Goal: Navigation & Orientation: Find specific page/section

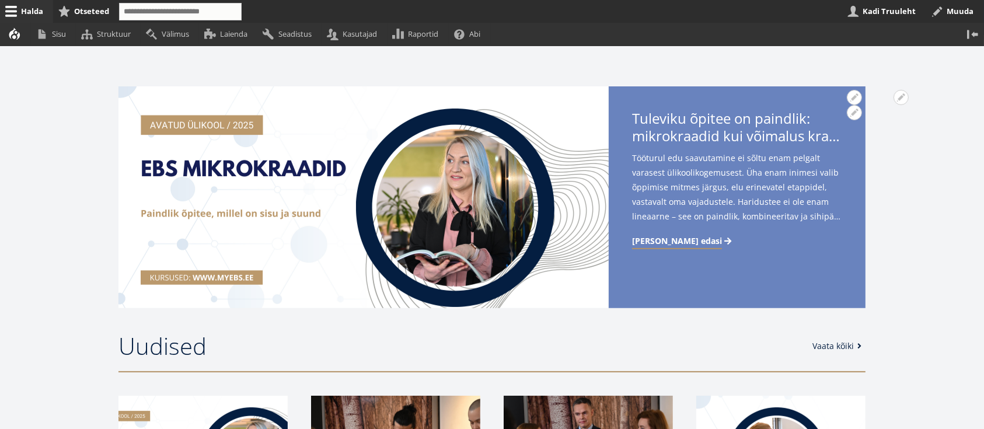
scroll to position [311, 0]
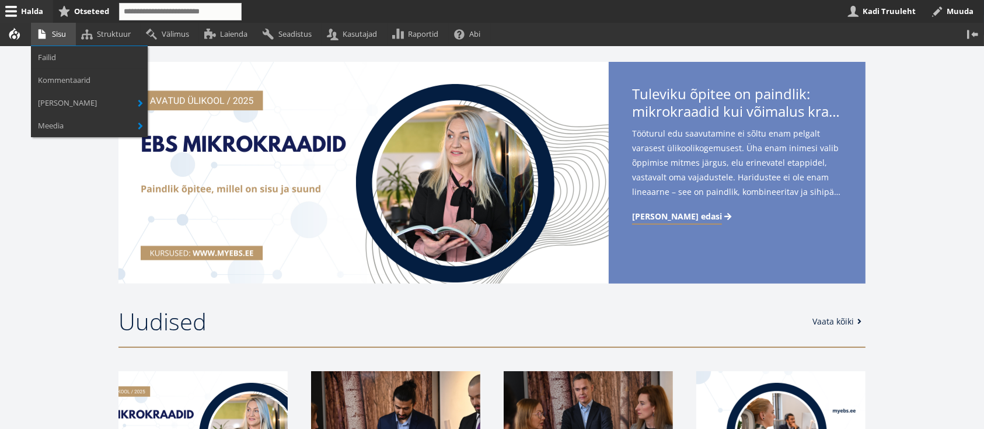
click at [58, 35] on link "Sisu" at bounding box center [53, 34] width 45 height 23
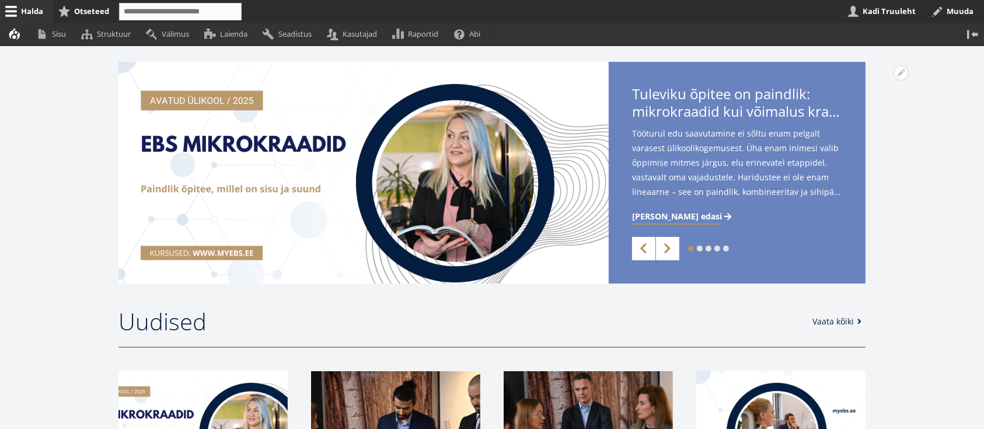
click at [709, 247] on link "3" at bounding box center [709, 249] width 6 height 6
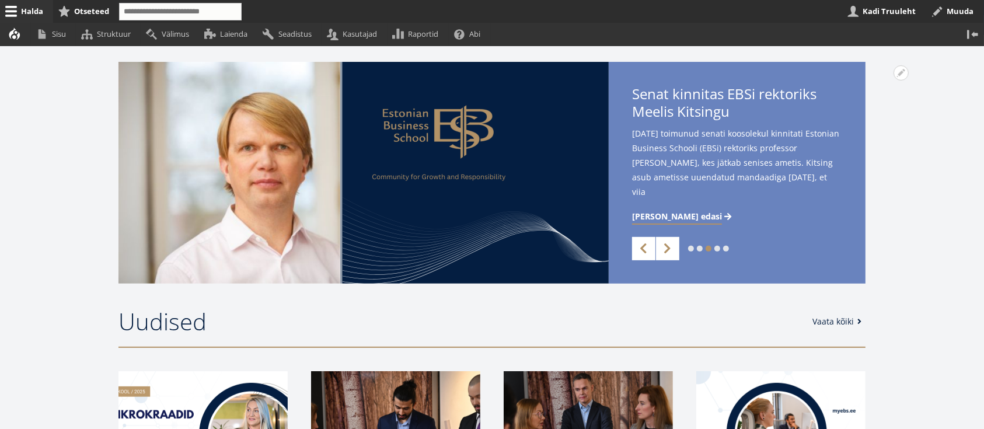
click at [699, 247] on link "2" at bounding box center [700, 249] width 6 height 6
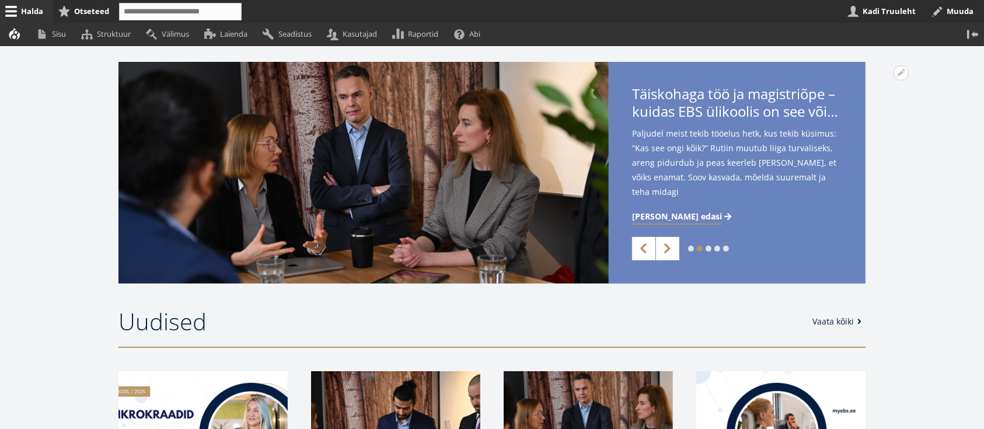
click at [718, 248] on link "4" at bounding box center [717, 249] width 6 height 6
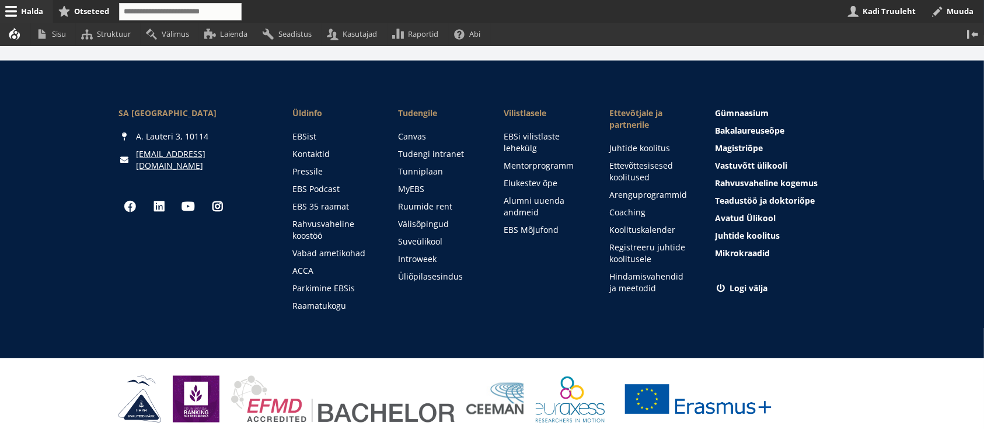
scroll to position [1759, 0]
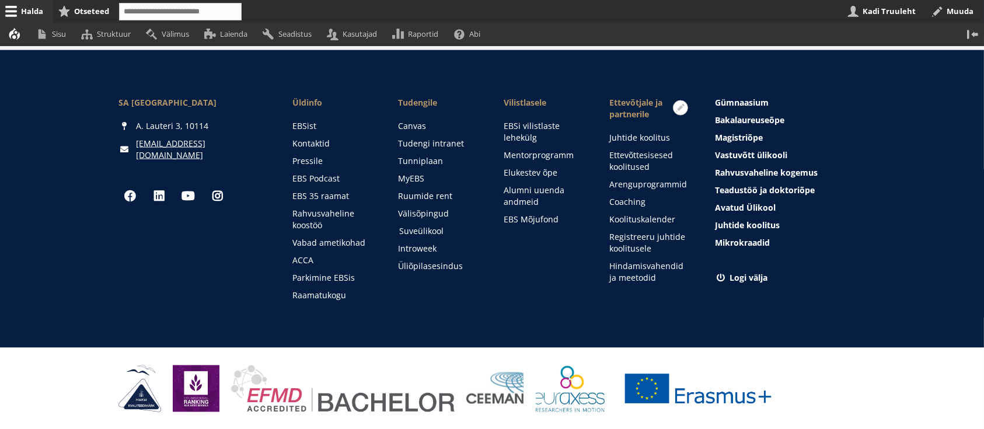
click at [430, 232] on link "Suveülikool" at bounding box center [440, 231] width 82 height 12
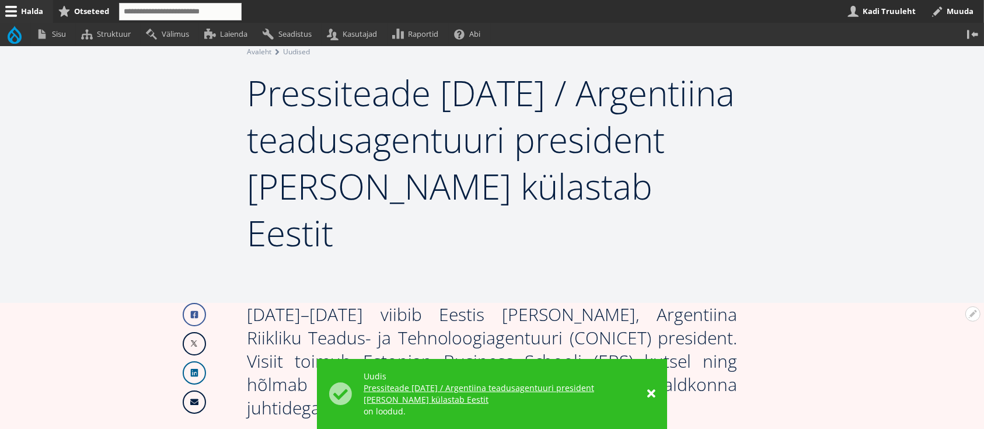
scroll to position [155, 0]
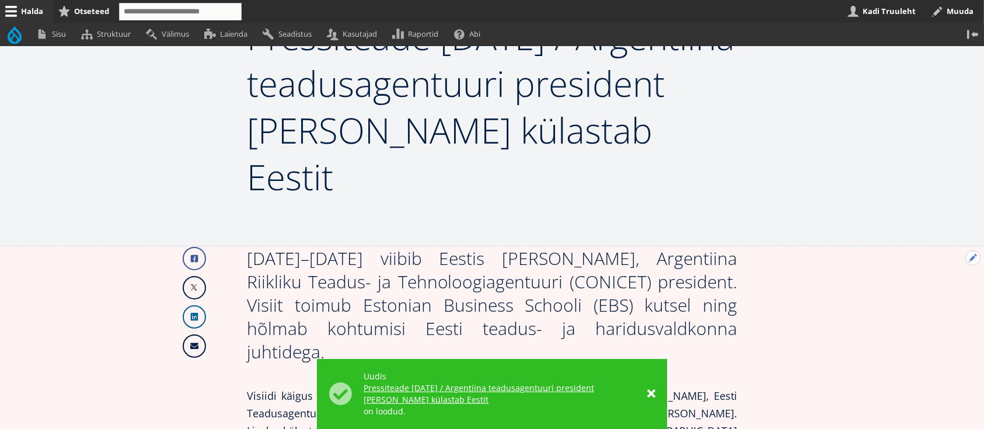
click at [971, 257] on button "Avatud Järgmine uudis seaded" at bounding box center [972, 257] width 15 height 15
click at [955, 287] on link "Muuda" at bounding box center [953, 290] width 53 height 12
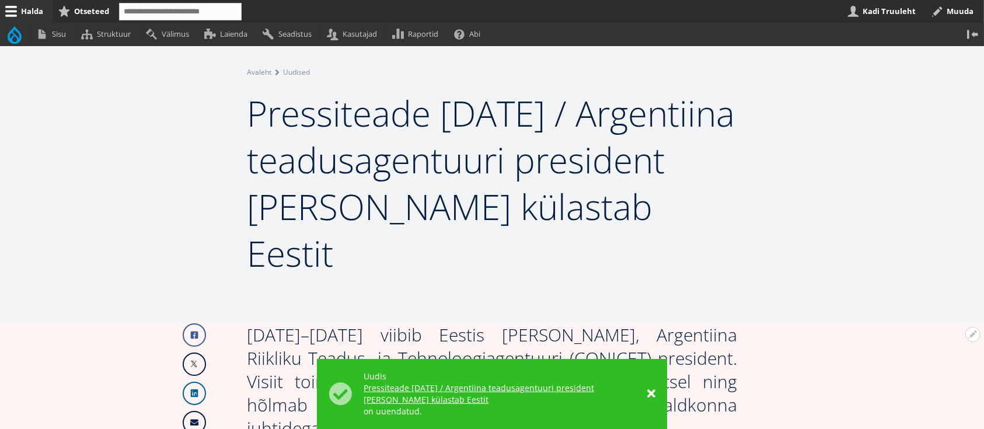
scroll to position [155, 0]
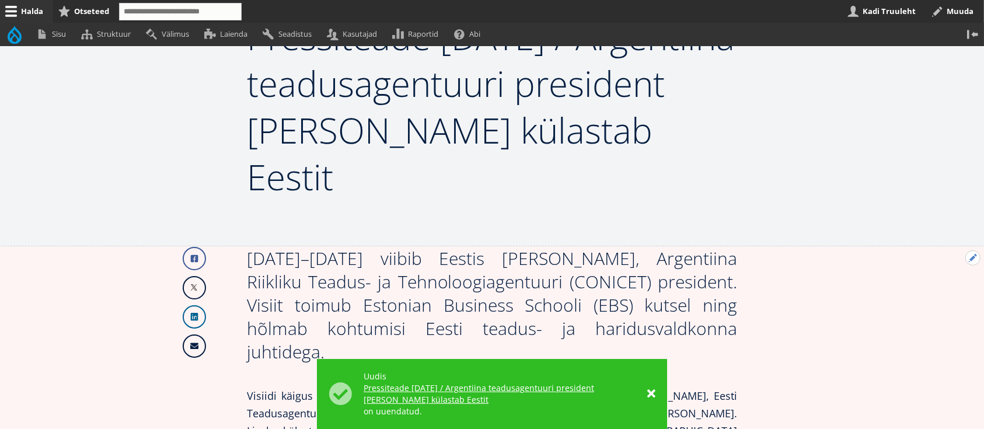
click at [975, 257] on button "Avatud Järgmine uudis seaded" at bounding box center [972, 257] width 15 height 15
click at [950, 286] on link "Muuda" at bounding box center [953, 290] width 53 height 12
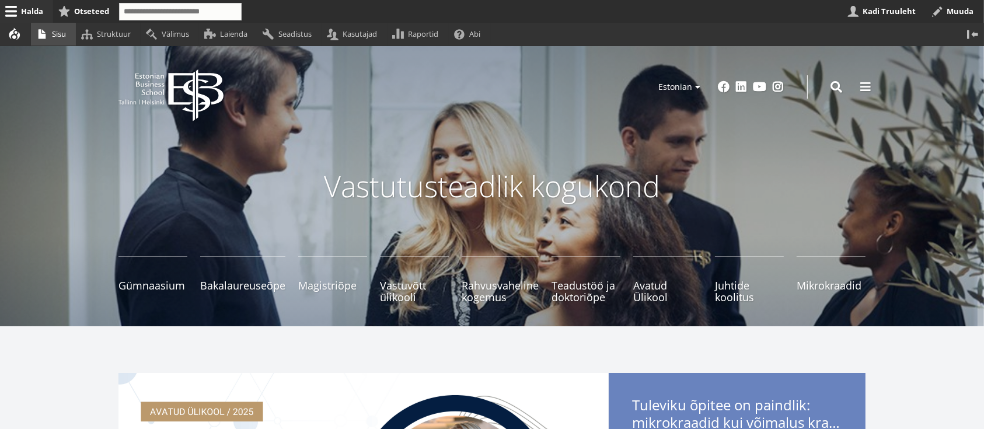
click at [61, 35] on link "Sisu" at bounding box center [53, 34] width 45 height 23
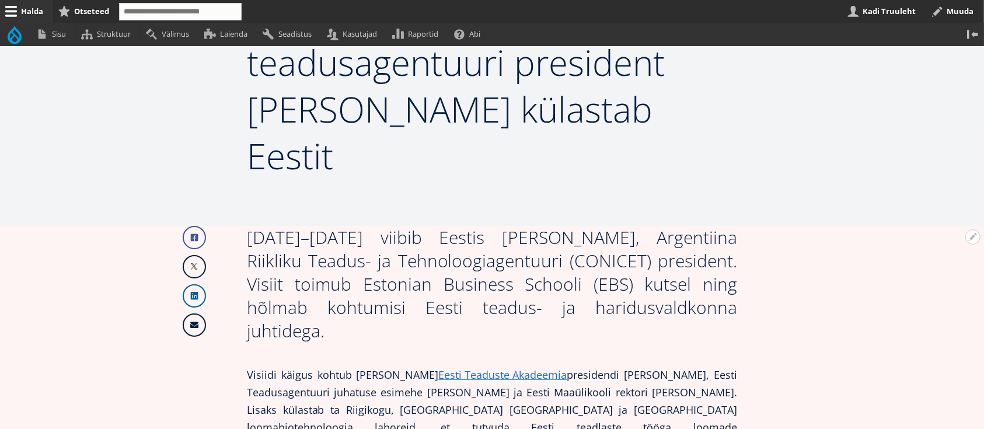
scroll to position [179, 0]
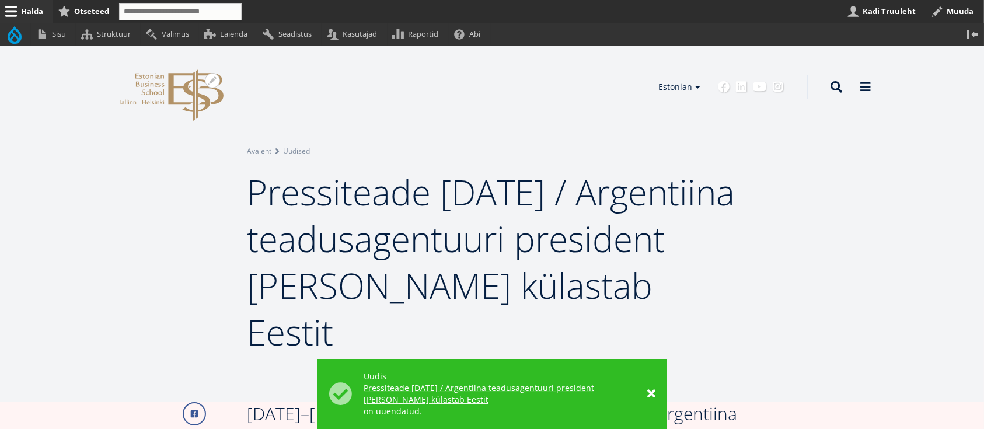
click at [205, 88] on icon "EBS Logo Created with Sketch." at bounding box center [170, 95] width 105 height 52
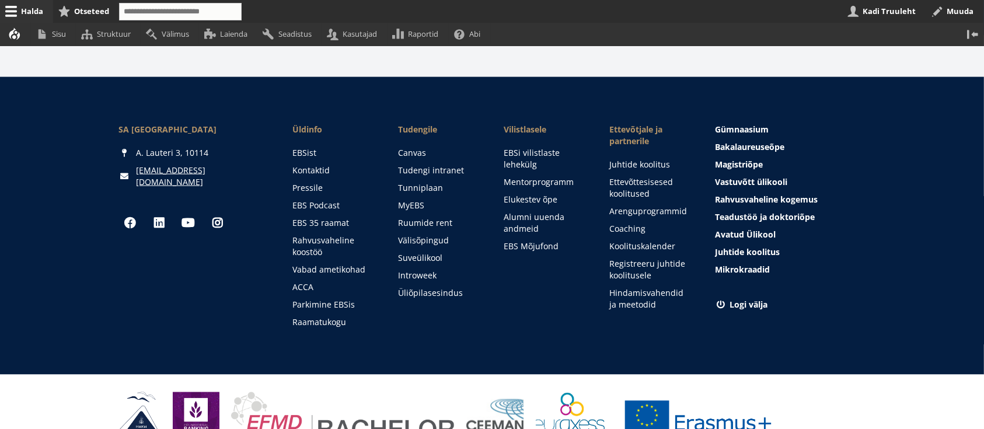
scroll to position [1759, 0]
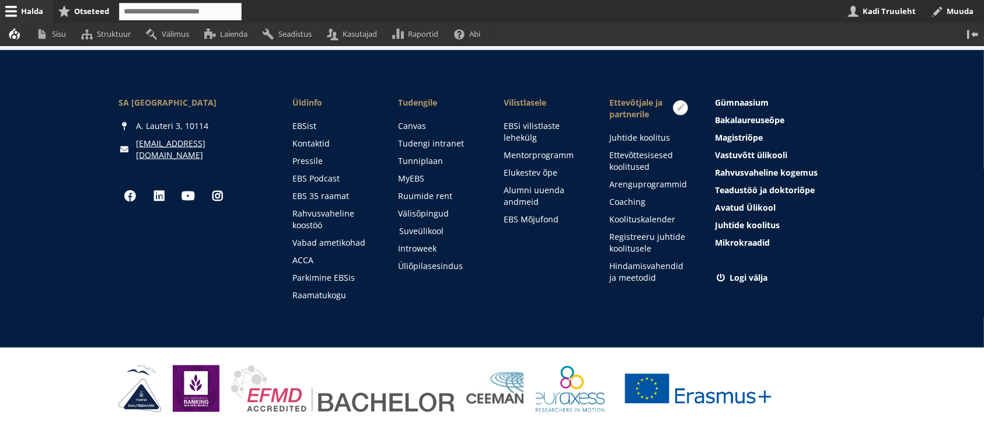
click at [421, 229] on link "Suveülikool" at bounding box center [440, 231] width 82 height 12
